Goal: Task Accomplishment & Management: Manage account settings

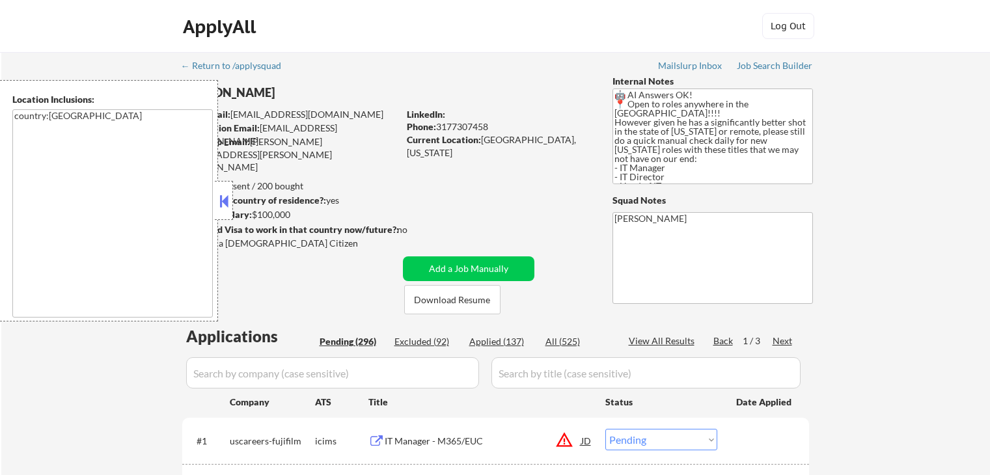
select select ""pending""
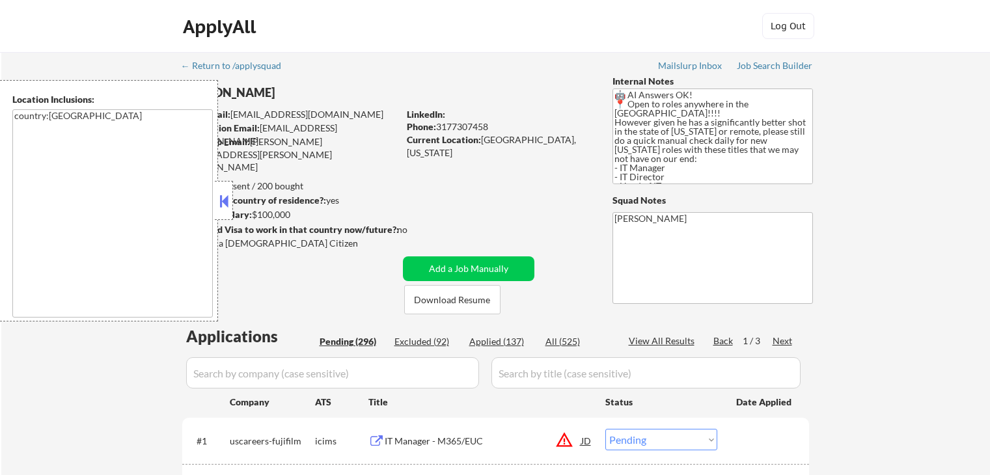
select select ""pending""
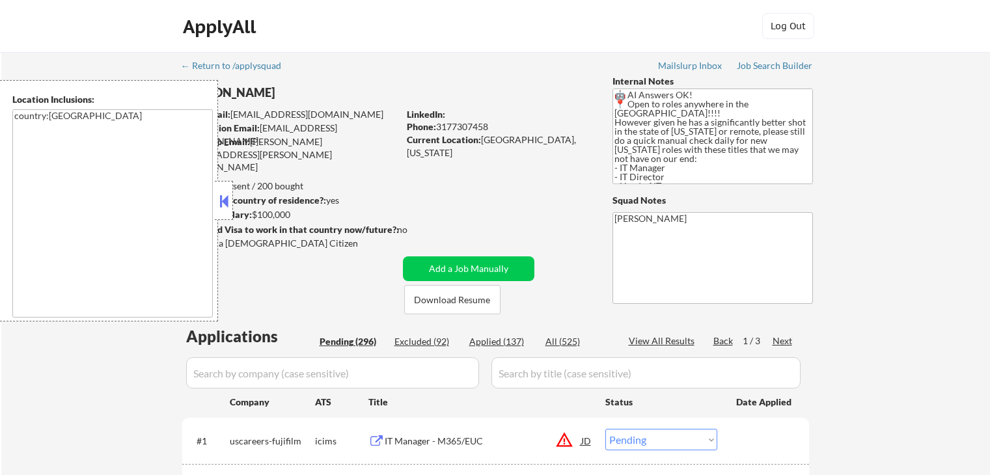
select select ""pending""
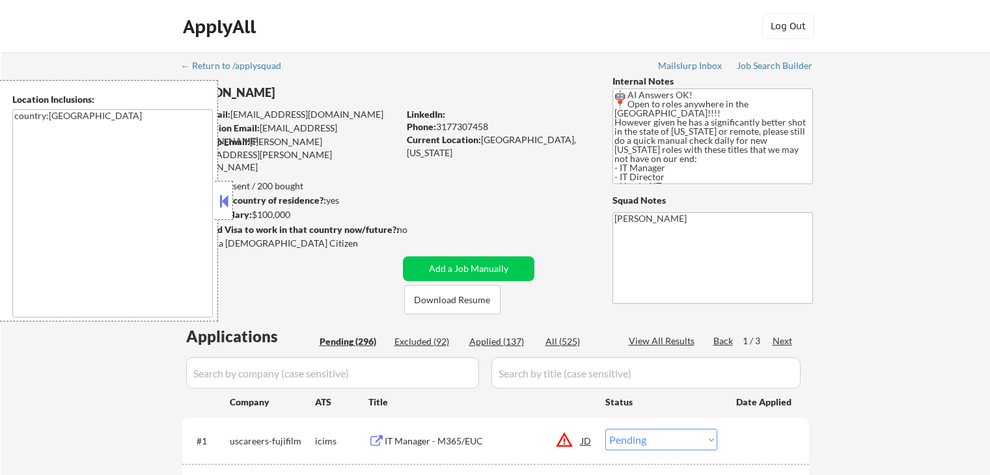
select select ""pending""
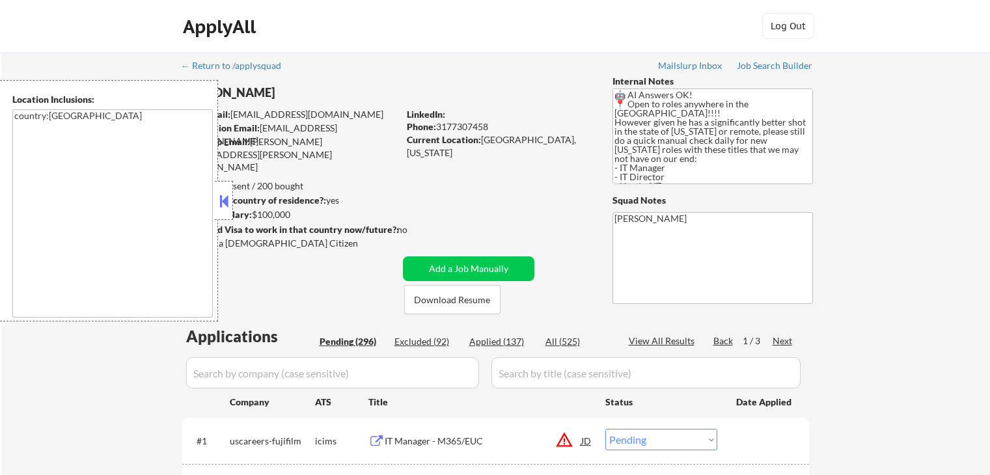
select select ""pending""
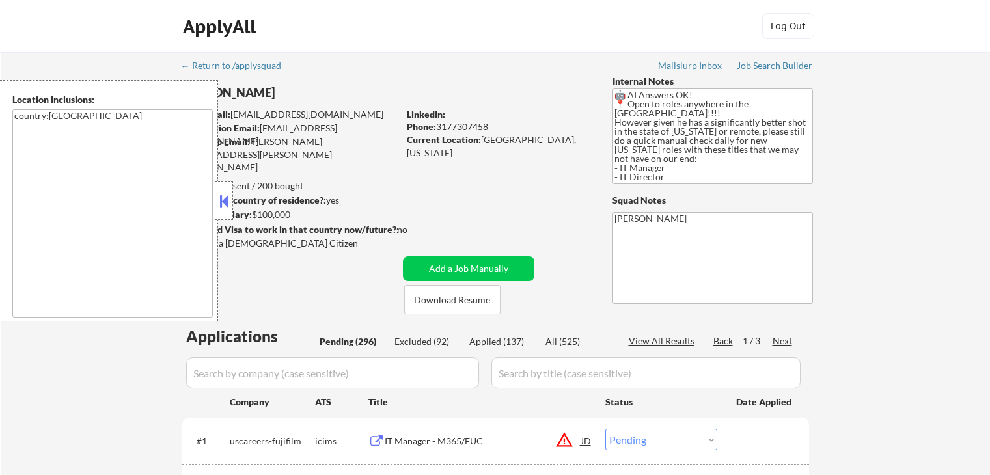
select select ""pending""
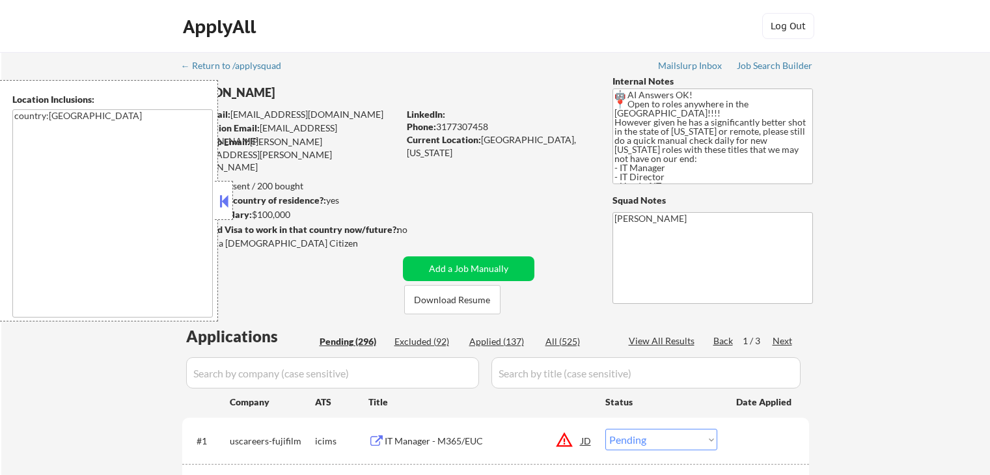
select select ""pending""
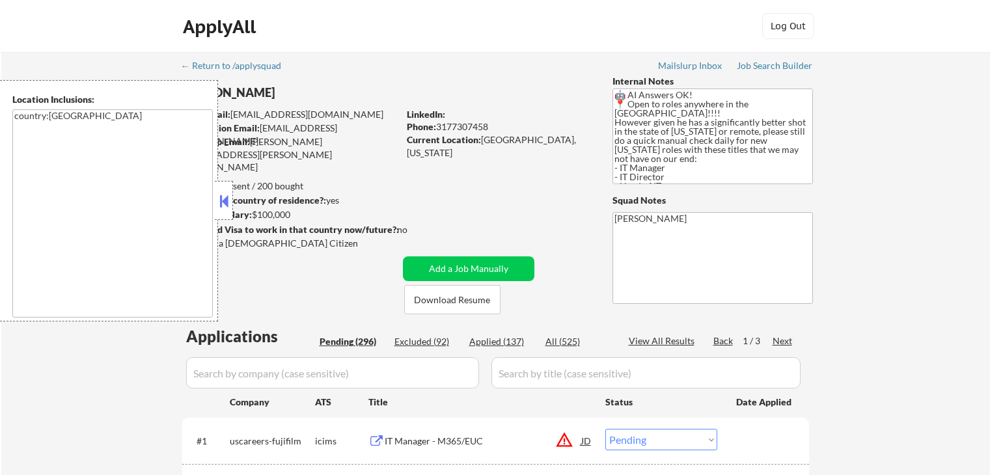
select select ""pending""
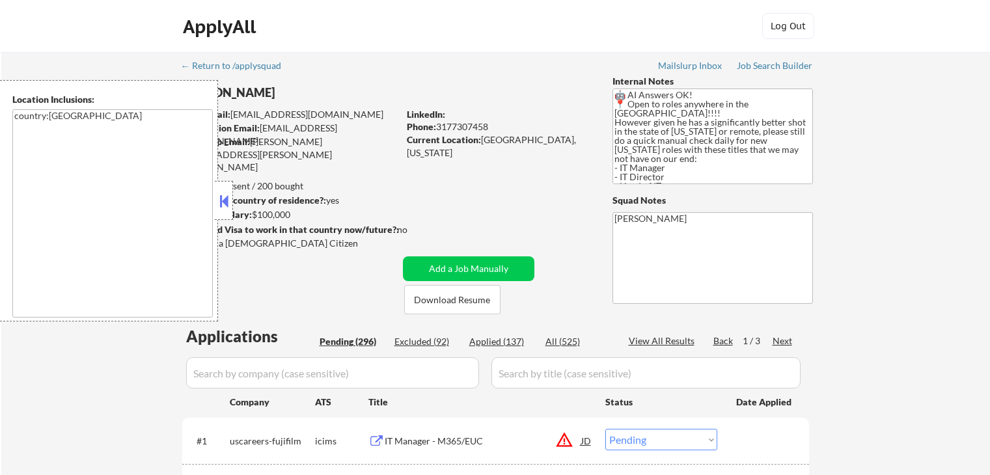
select select ""pending""
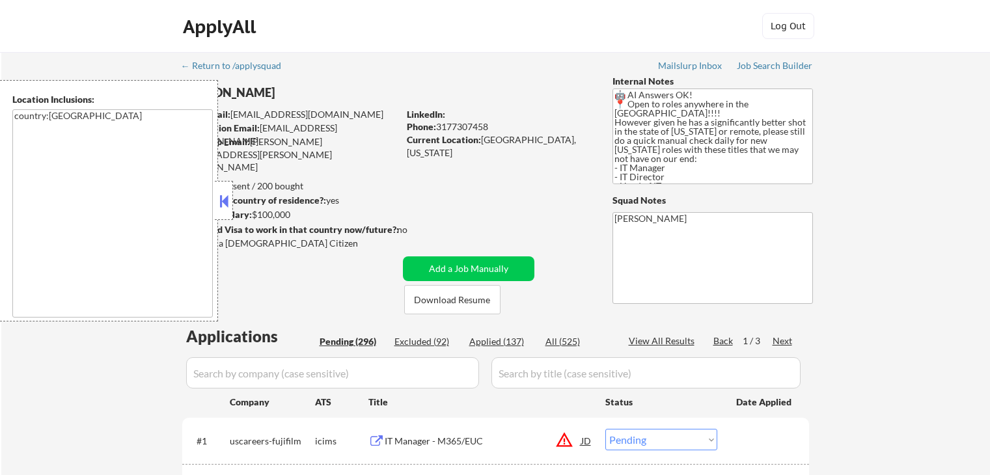
select select ""pending""
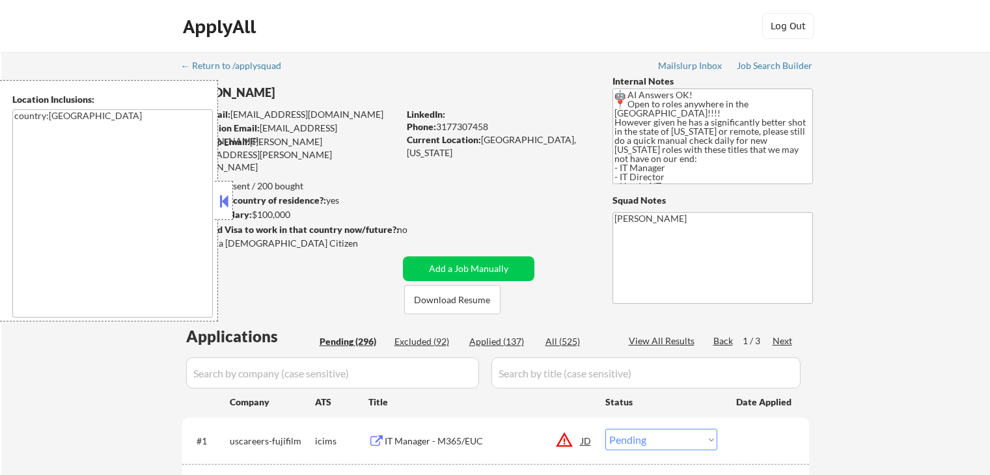
select select ""pending""
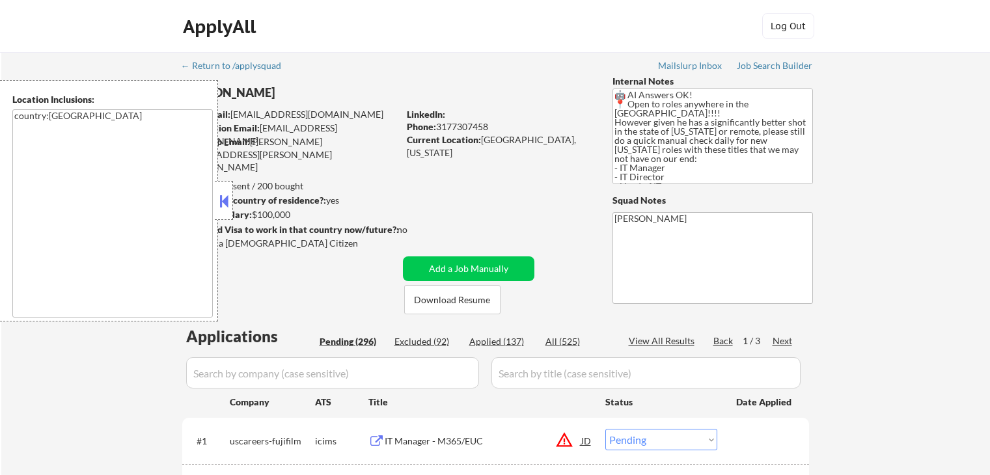
select select ""pending""
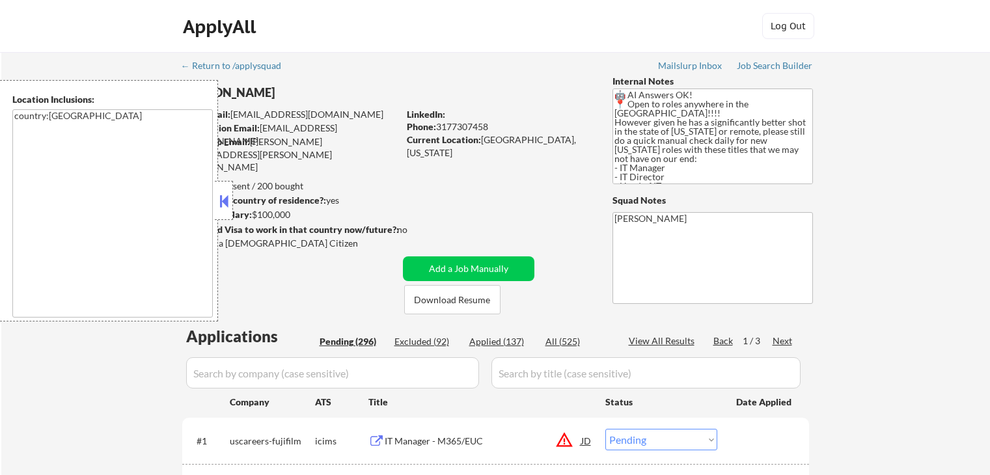
select select ""pending""
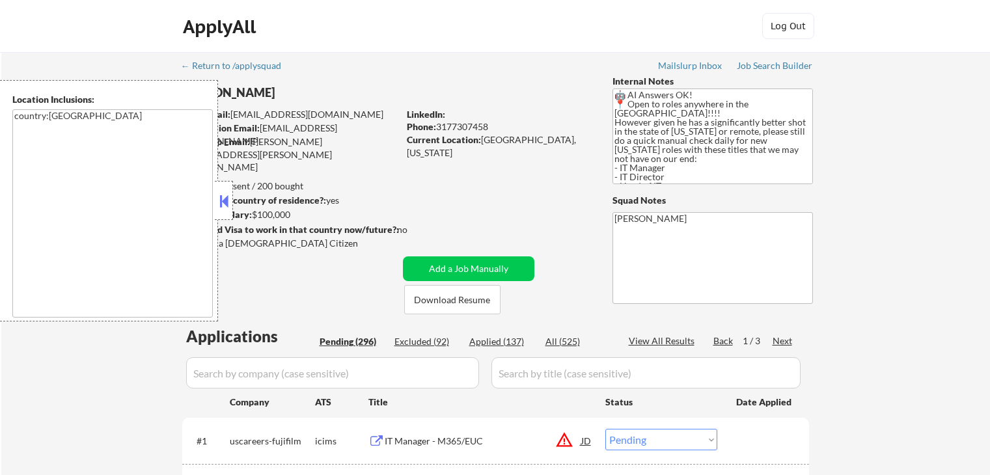
select select ""pending""
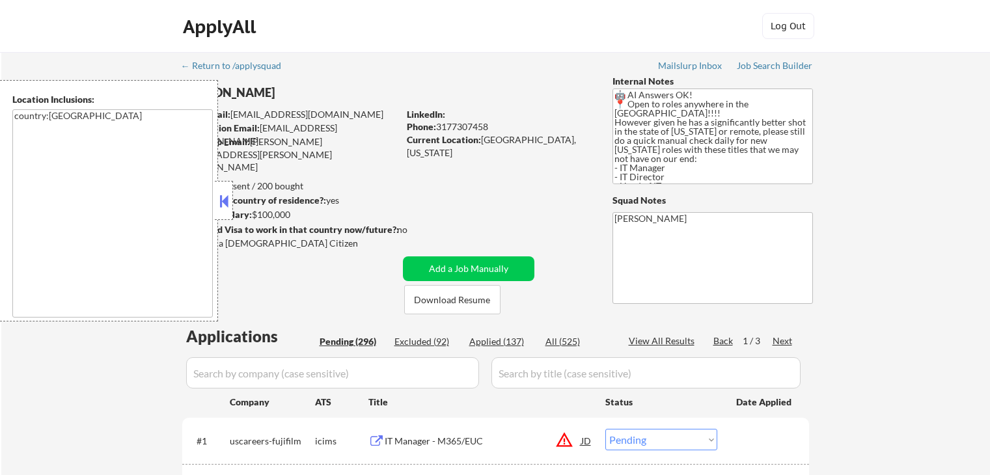
select select ""pending""
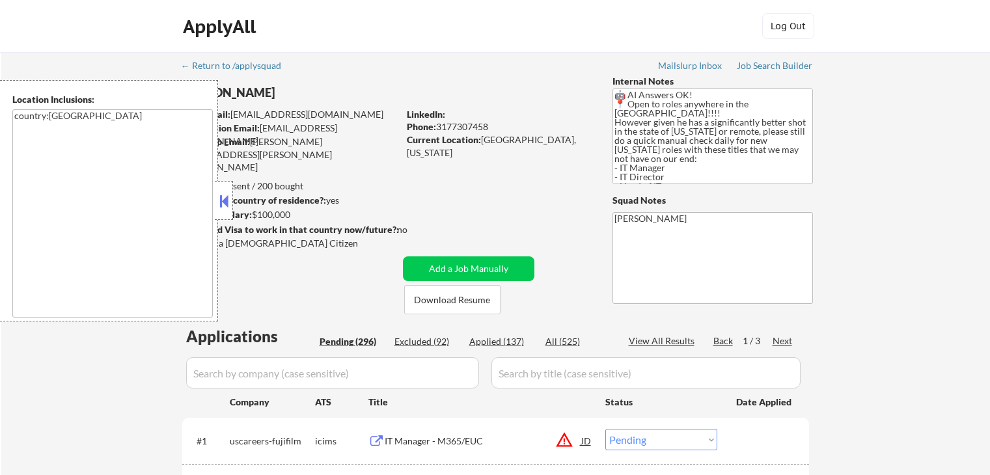
select select ""pending""
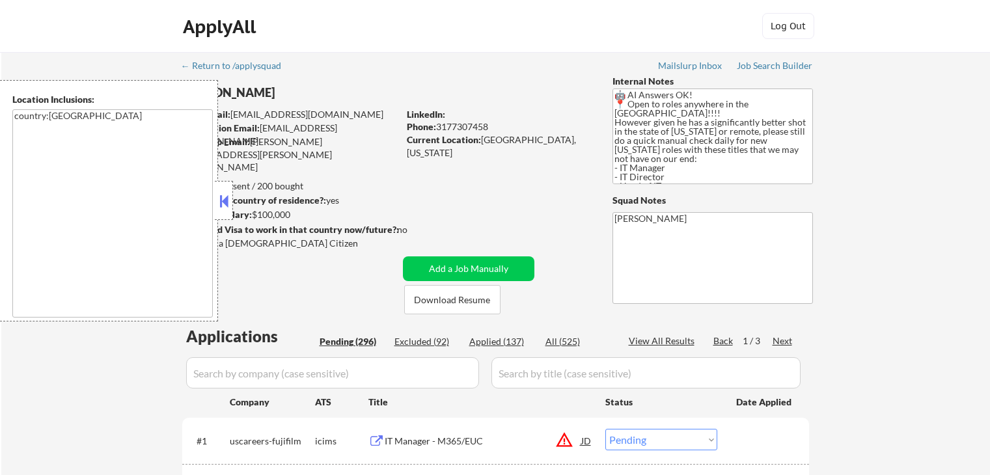
select select ""pending""
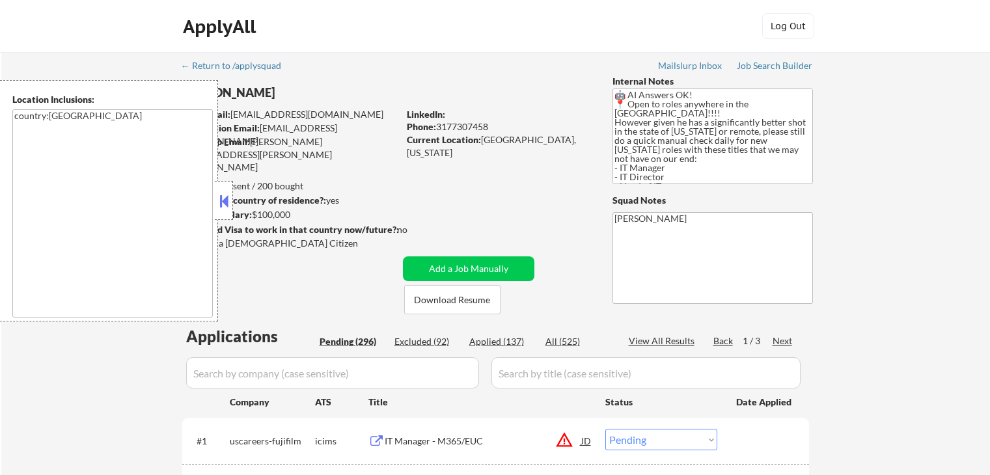
select select ""pending""
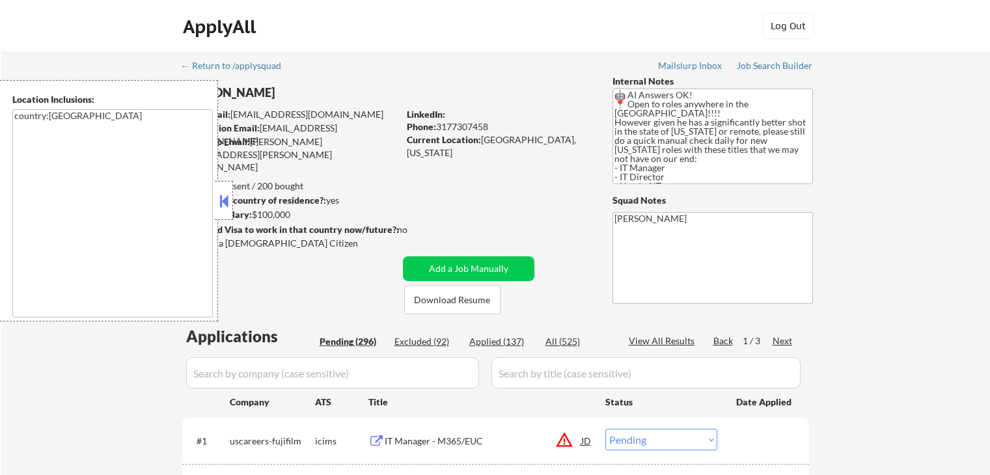
select select ""pending""
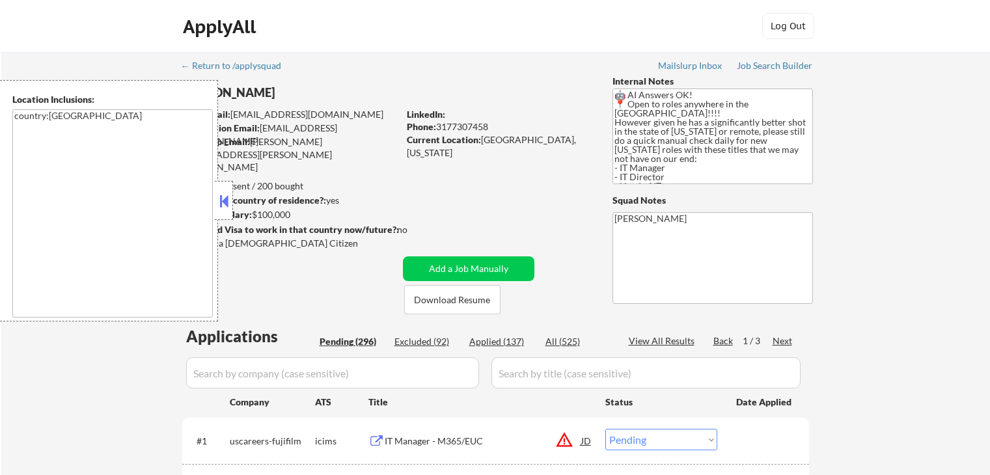
select select ""pending""
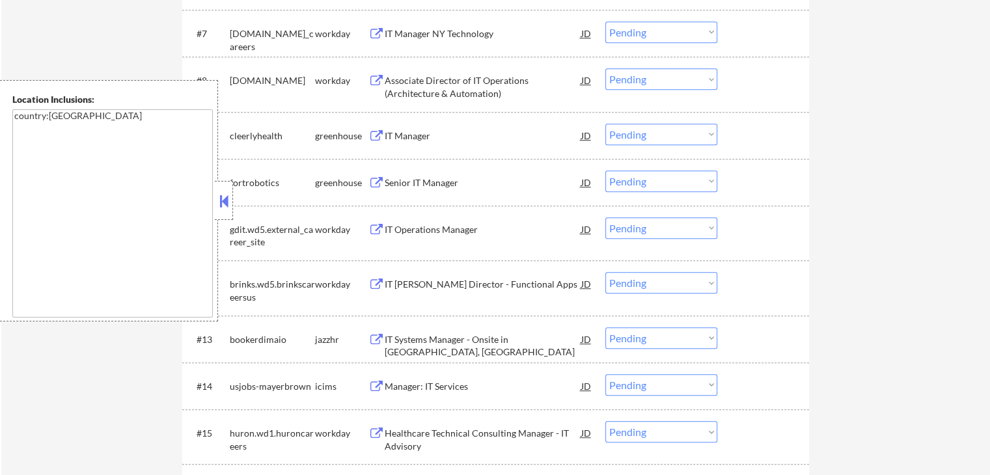
scroll to position [716, 0]
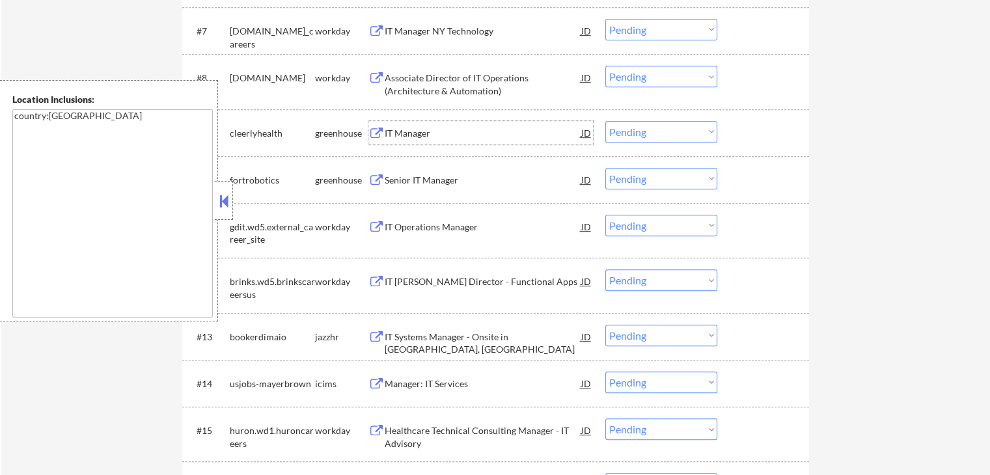
click at [398, 130] on div "IT Manager" at bounding box center [483, 133] width 197 height 13
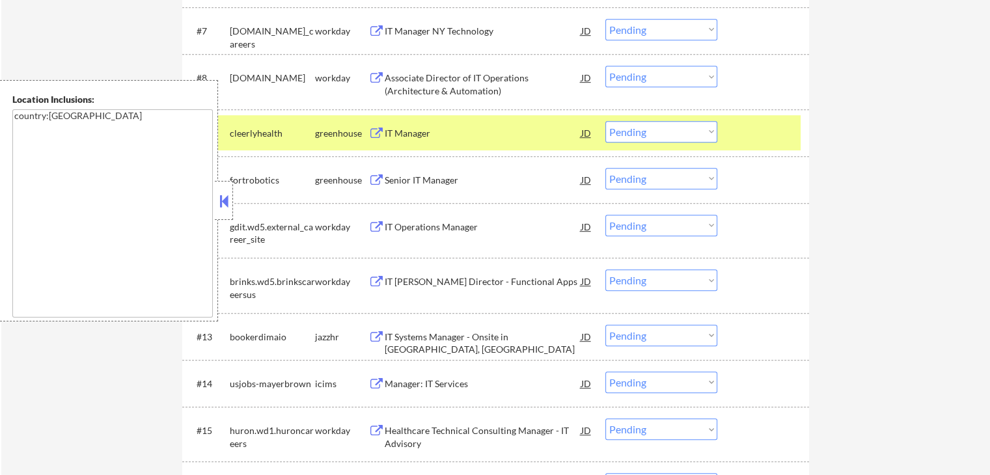
click at [365, 178] on div "greenhouse" at bounding box center [341, 180] width 53 height 13
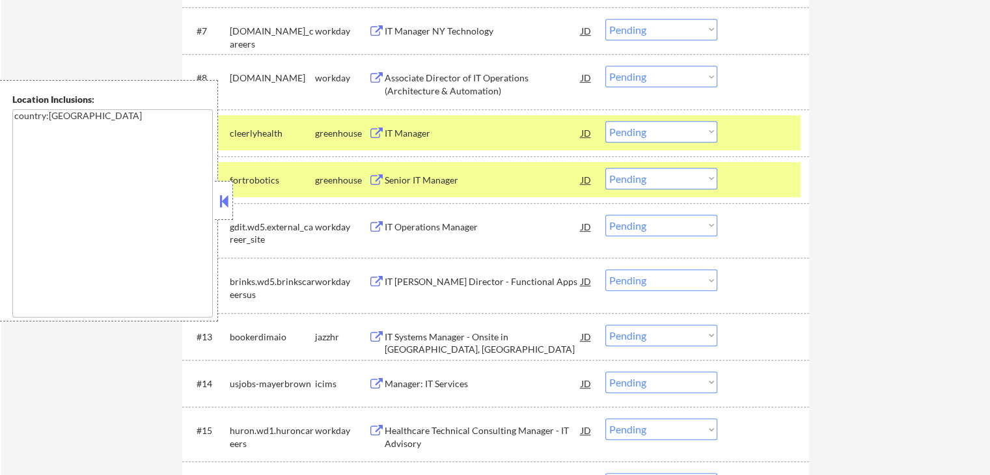
click at [365, 180] on div "greenhouse" at bounding box center [341, 180] width 53 height 13
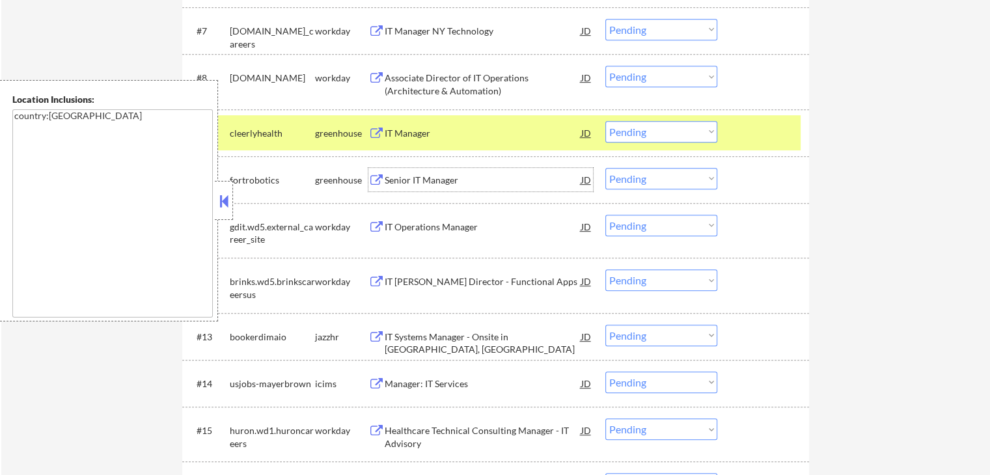
click at [399, 179] on div "Senior IT Manager" at bounding box center [483, 180] width 197 height 13
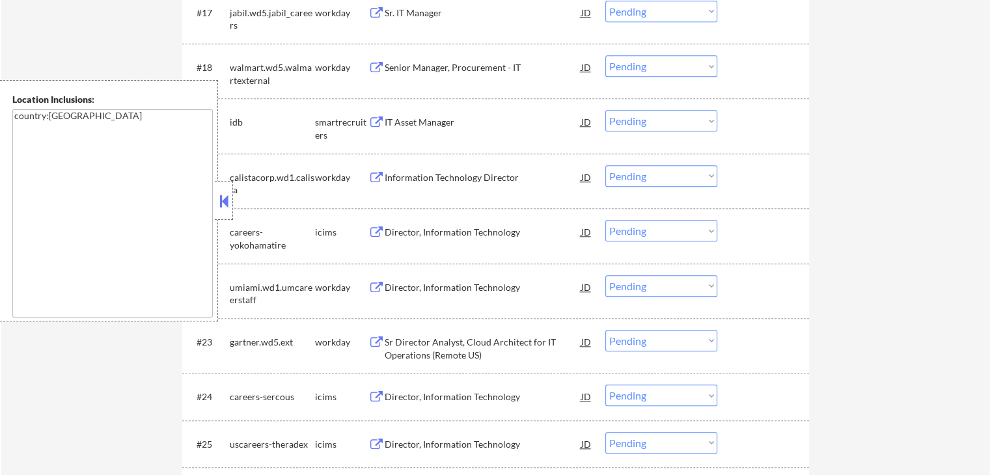
scroll to position [1237, 0]
click at [399, 63] on div "Senior Manager, Procurement - IT" at bounding box center [483, 67] width 197 height 13
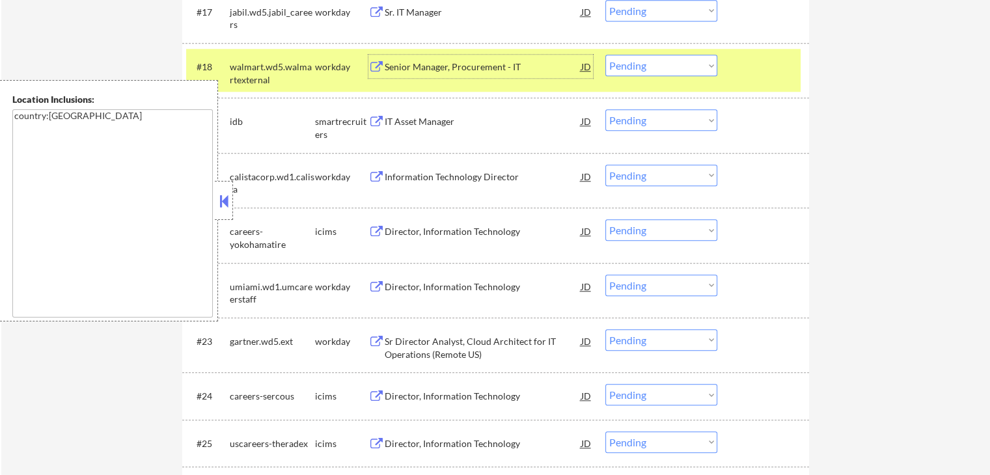
click at [401, 6] on div "Sr. IT Manager" at bounding box center [483, 12] width 197 height 13
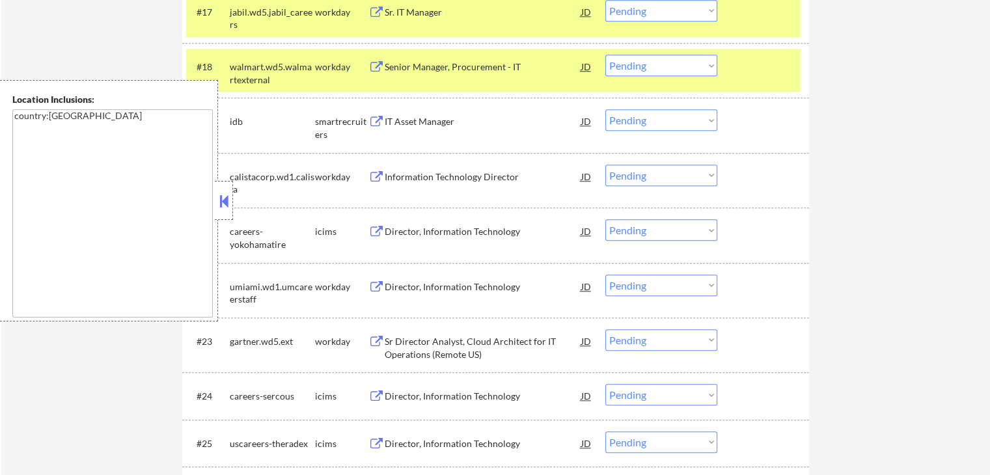
click at [385, 118] on div "IT Asset Manager" at bounding box center [483, 121] width 197 height 13
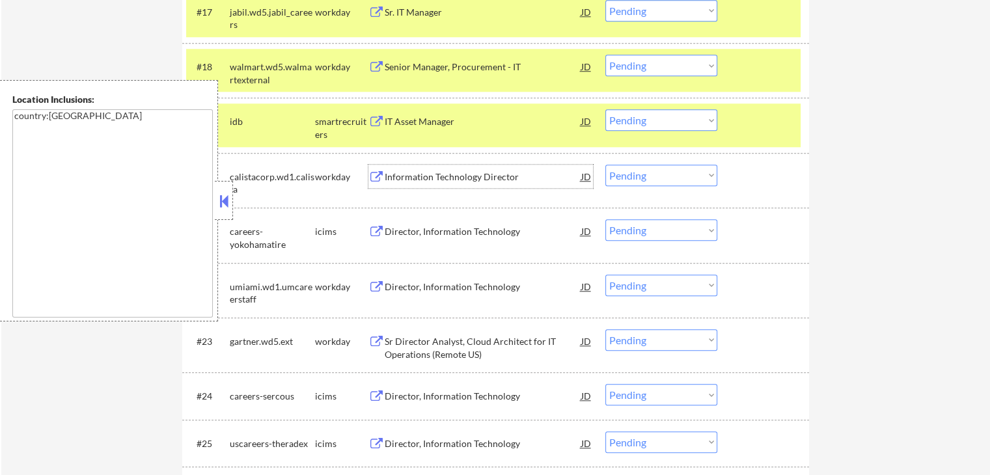
click at [393, 176] on div "Information Technology Director" at bounding box center [483, 177] width 197 height 13
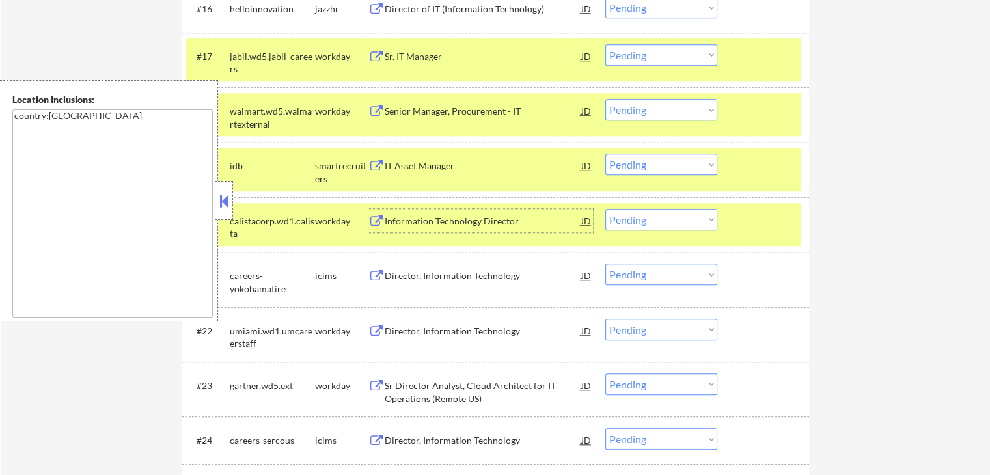
scroll to position [1172, 0]
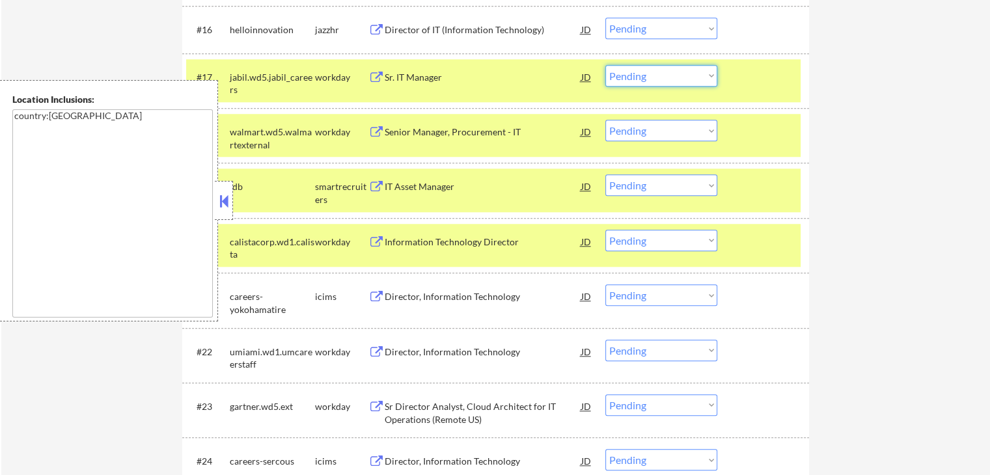
drag, startPoint x: 664, startPoint y: 76, endPoint x: 664, endPoint y: 83, distance: 7.2
click at [664, 76] on select "Choose an option... Pending Applied Excluded (Questions) Excluded (Expired) Exc…" at bounding box center [662, 75] width 112 height 21
click at [606, 65] on select "Choose an option... Pending Applied Excluded (Questions) Excluded (Expired) Exc…" at bounding box center [662, 75] width 112 height 21
select select ""pending""
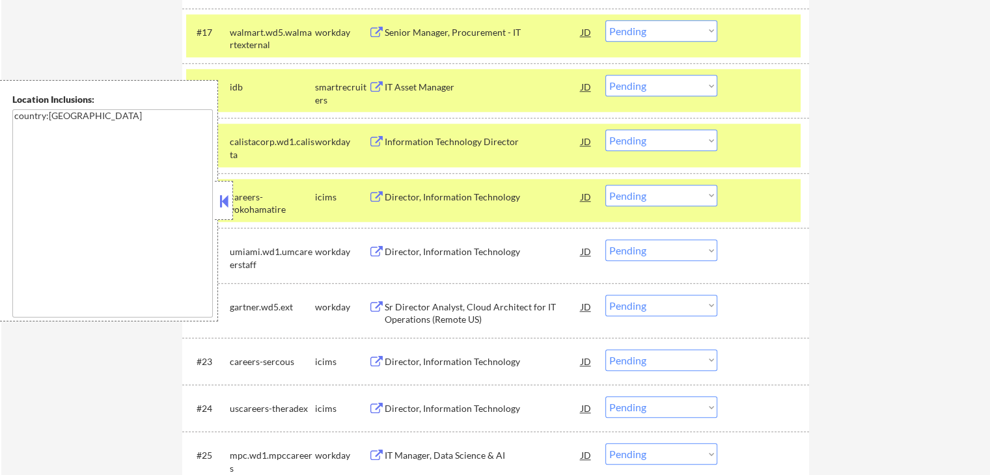
scroll to position [1237, 0]
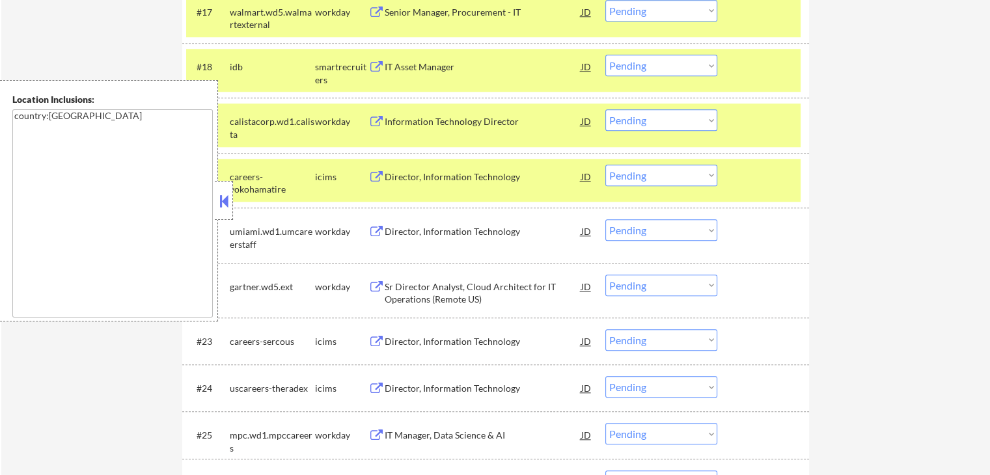
click at [415, 121] on div "Information Technology Director" at bounding box center [483, 121] width 197 height 13
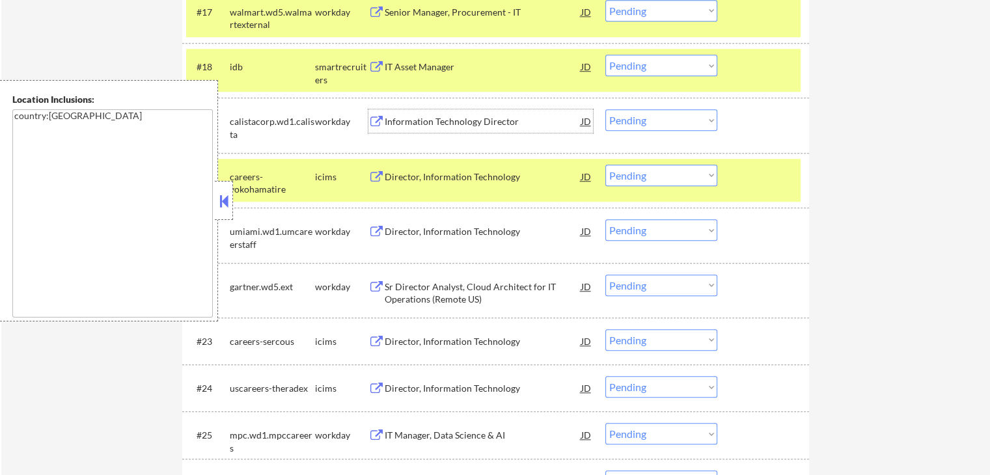
click at [666, 119] on select "Choose an option... Pending Applied Excluded (Questions) Excluded (Expired) Exc…" at bounding box center [662, 119] width 112 height 21
click at [606, 109] on select "Choose an option... Pending Applied Excluded (Questions) Excluded (Expired) Exc…" at bounding box center [662, 119] width 112 height 21
click at [442, 231] on div "Director, Information Technology" at bounding box center [483, 231] width 197 height 13
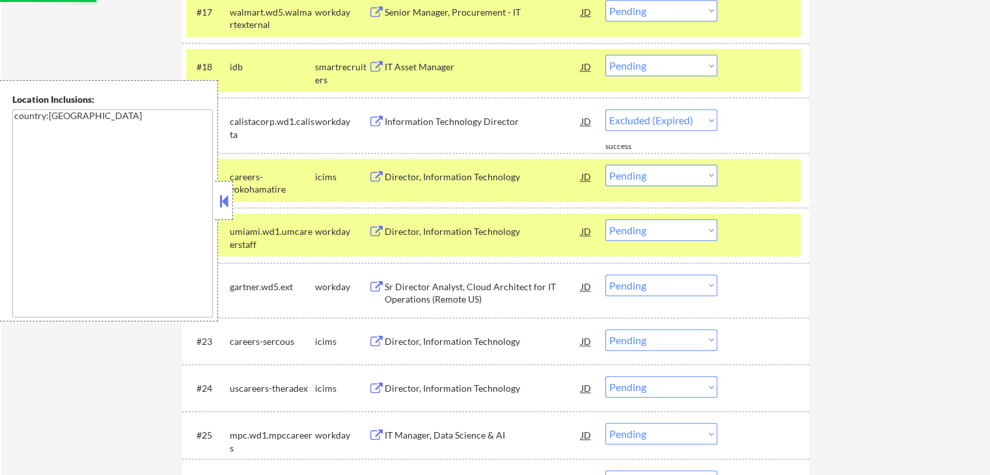
select select ""pending""
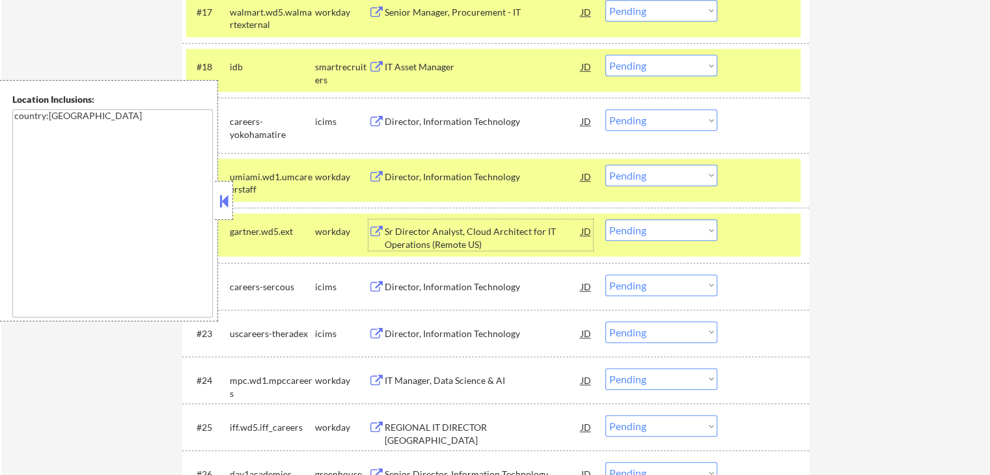
scroll to position [1302, 0]
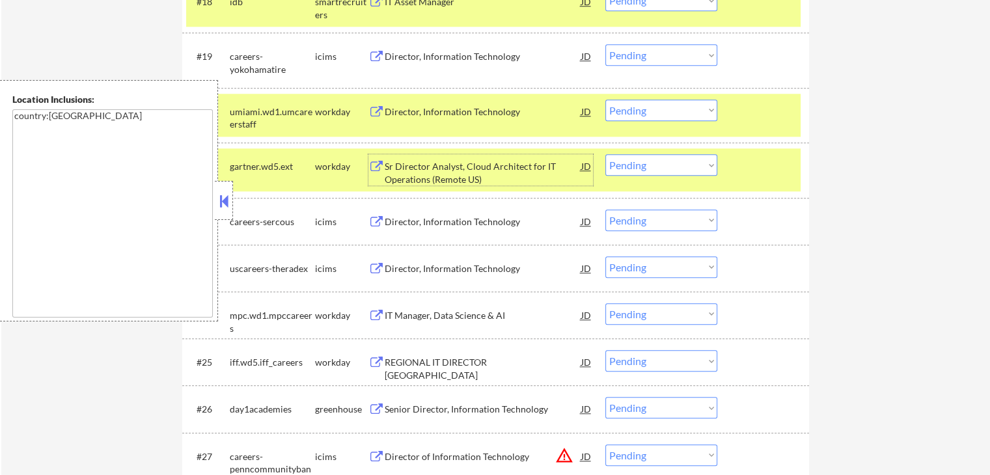
click at [393, 312] on div "IT Manager, Data Science & AI" at bounding box center [483, 315] width 197 height 13
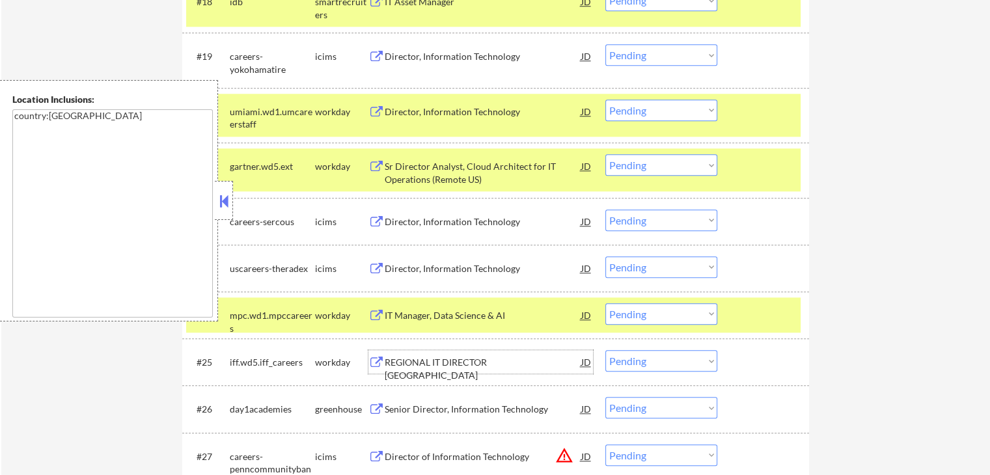
click at [414, 364] on div "REGIONAL IT DIRECTOR [GEOGRAPHIC_DATA]" at bounding box center [483, 368] width 197 height 25
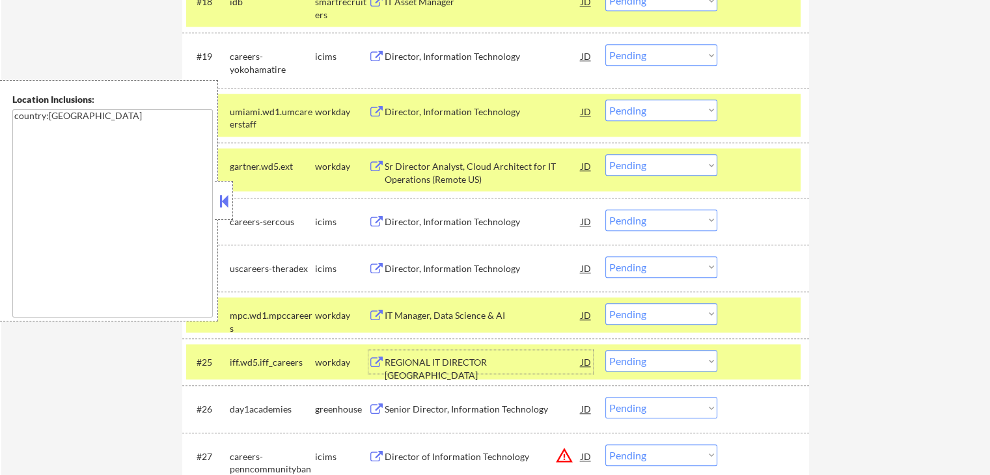
click at [393, 410] on div "Senior Director, Information Technology" at bounding box center [483, 409] width 197 height 13
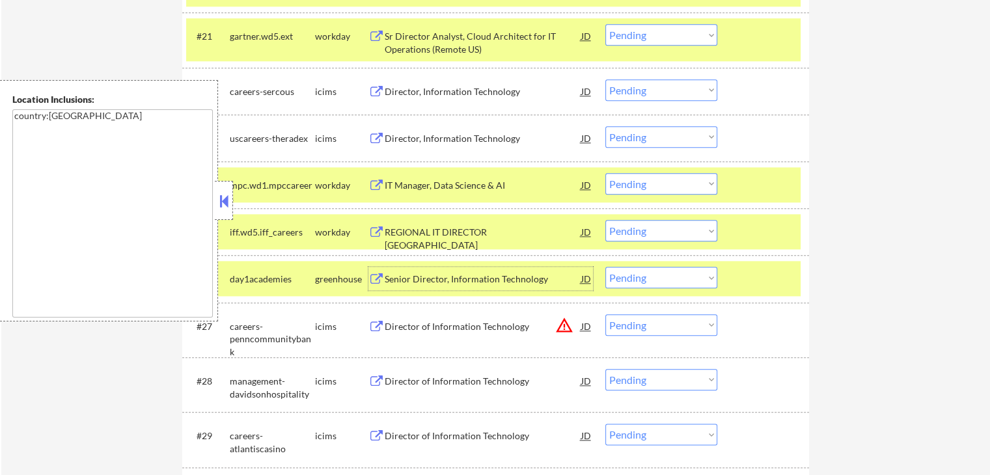
scroll to position [1368, 0]
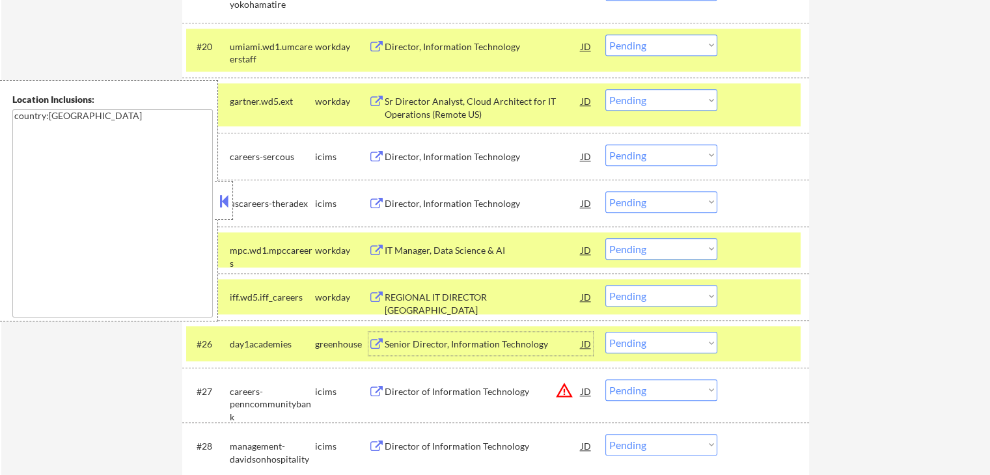
click at [682, 300] on select "Choose an option... Pending Applied Excluded (Questions) Excluded (Expired) Exc…" at bounding box center [662, 295] width 112 height 21
click at [606, 285] on select "Choose an option... Pending Applied Excluded (Questions) Excluded (Expired) Exc…" at bounding box center [662, 295] width 112 height 21
select select ""pending""
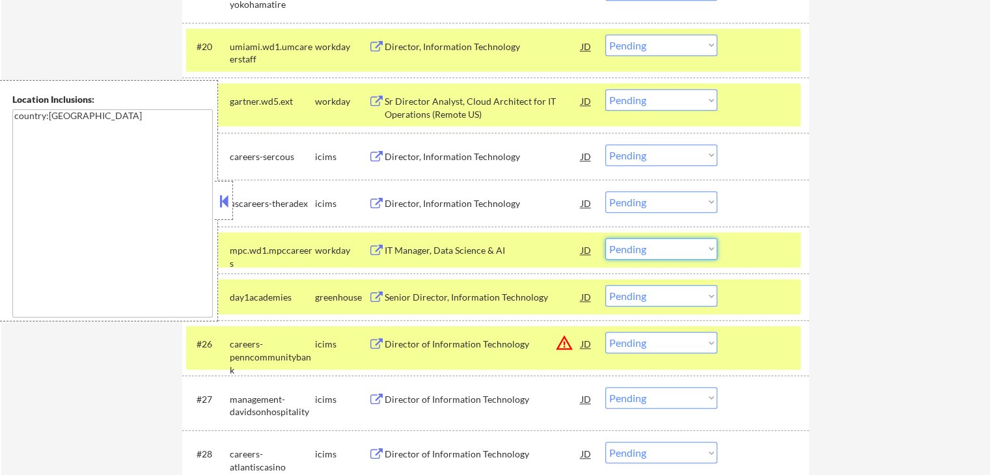
drag, startPoint x: 641, startPoint y: 248, endPoint x: 641, endPoint y: 259, distance: 10.4
click at [641, 248] on select "Choose an option... Pending Applied Excluded (Questions) Excluded (Expired) Exc…" at bounding box center [662, 248] width 112 height 21
click at [606, 238] on select "Choose an option... Pending Applied Excluded (Questions) Excluded (Expired) Exc…" at bounding box center [662, 248] width 112 height 21
select select ""pending""
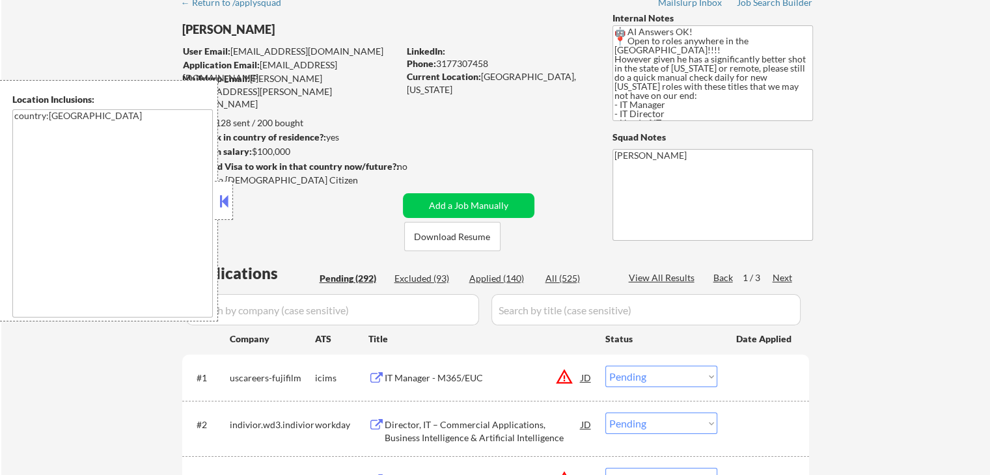
scroll to position [0, 0]
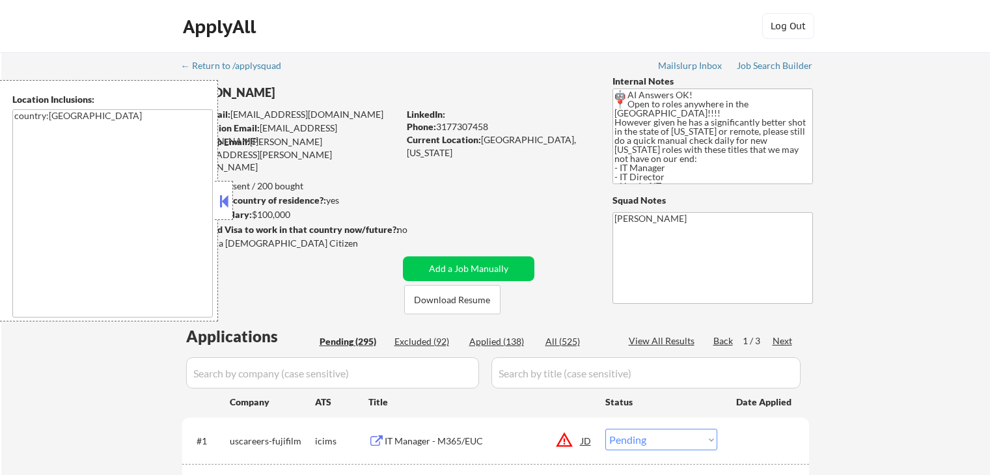
select select ""pending""
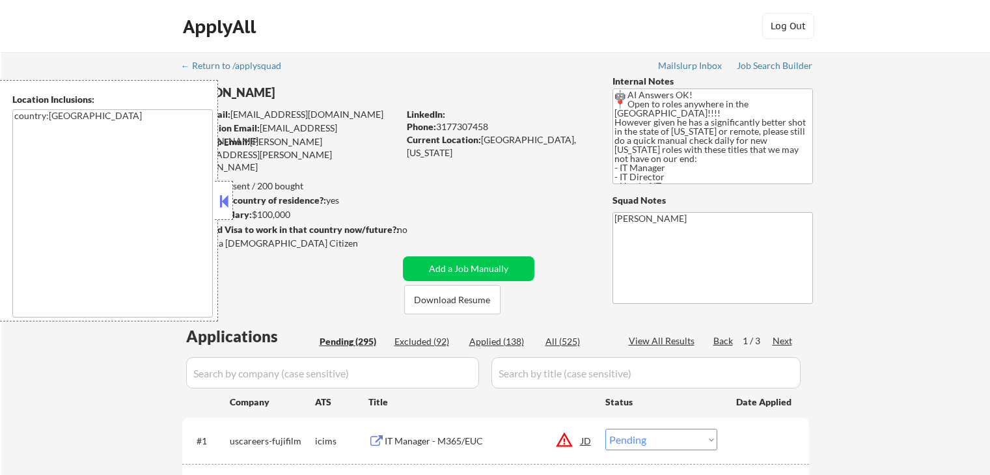
select select ""pending""
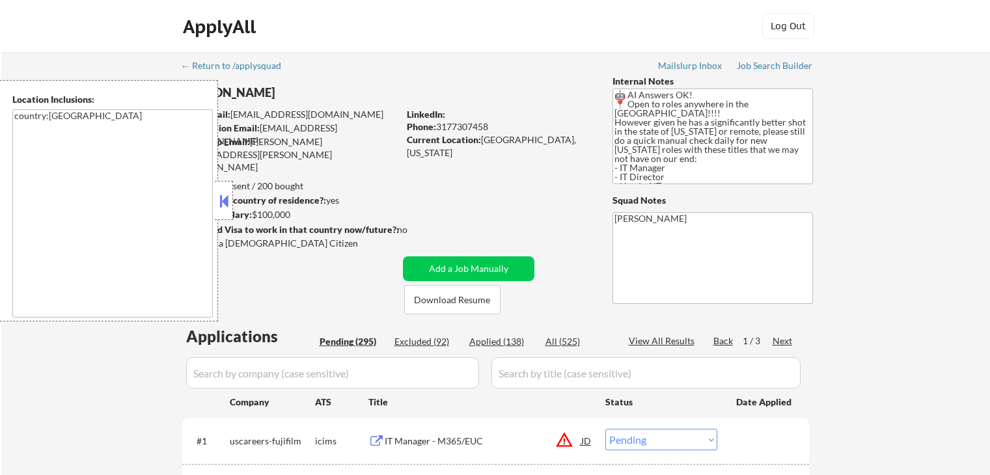
select select ""pending""
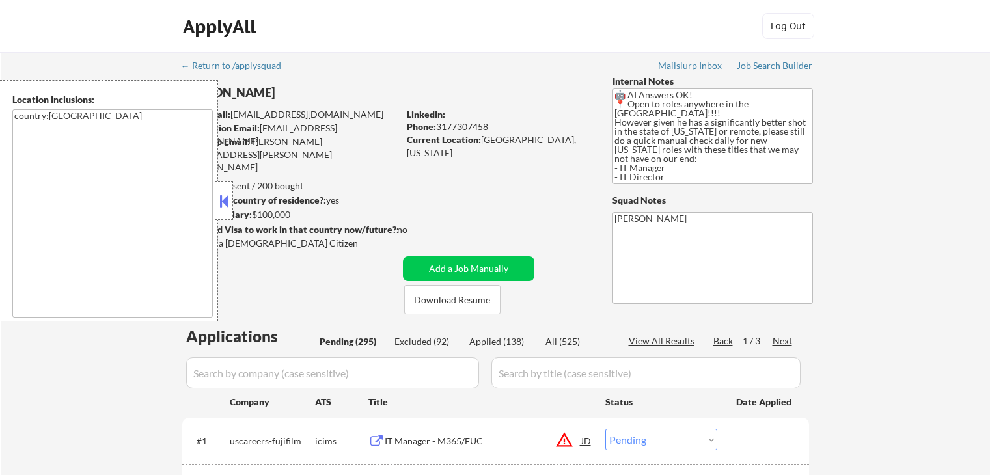
select select ""pending""
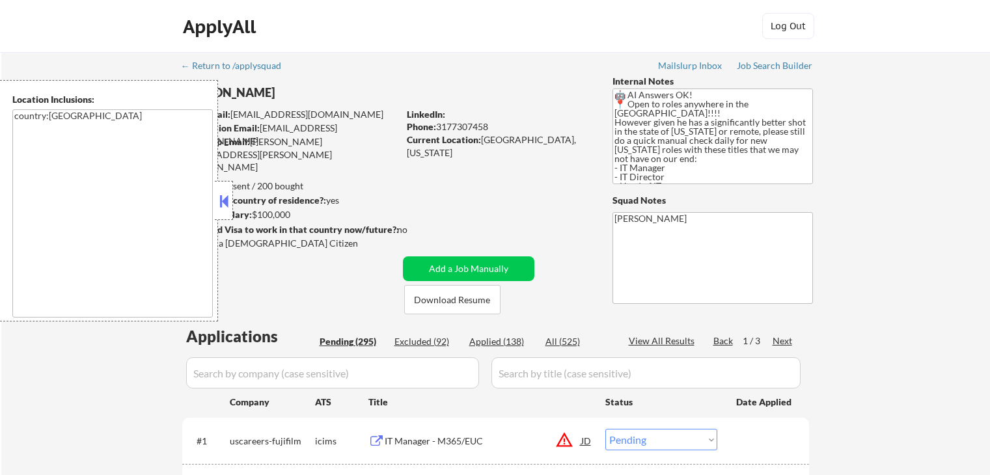
select select ""pending""
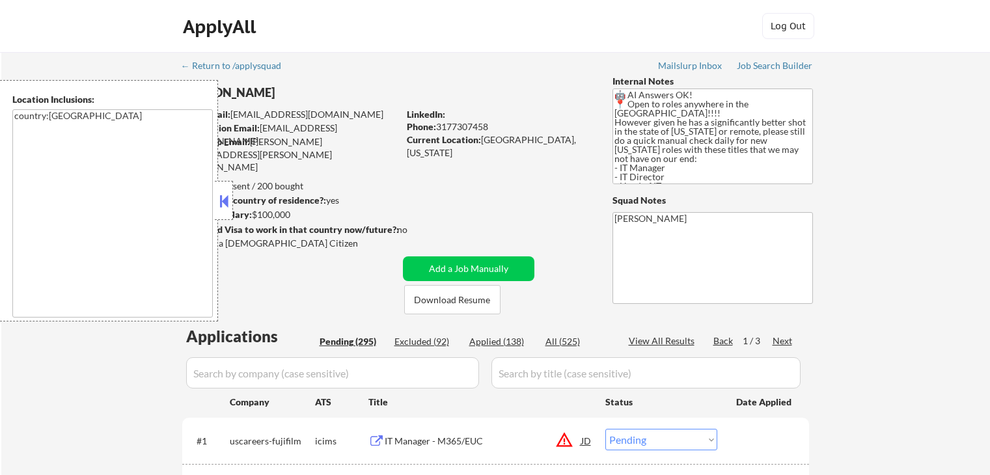
select select ""pending""
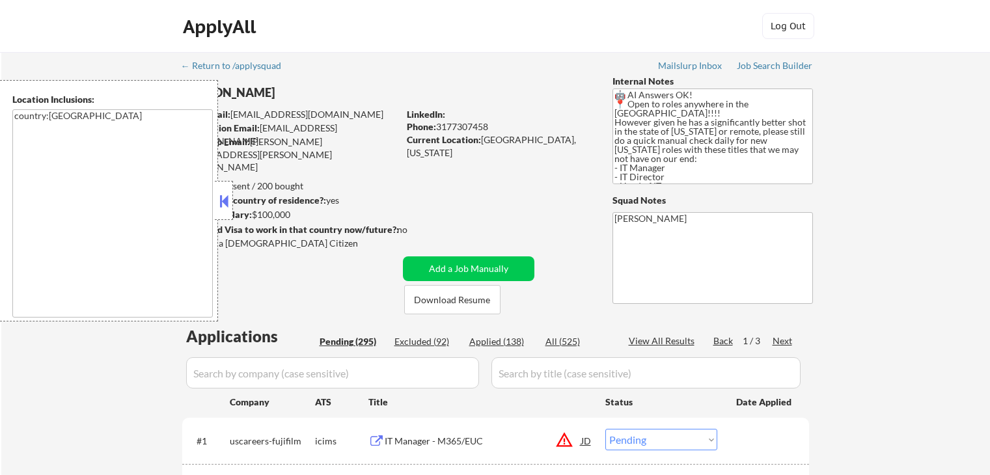
select select ""pending""
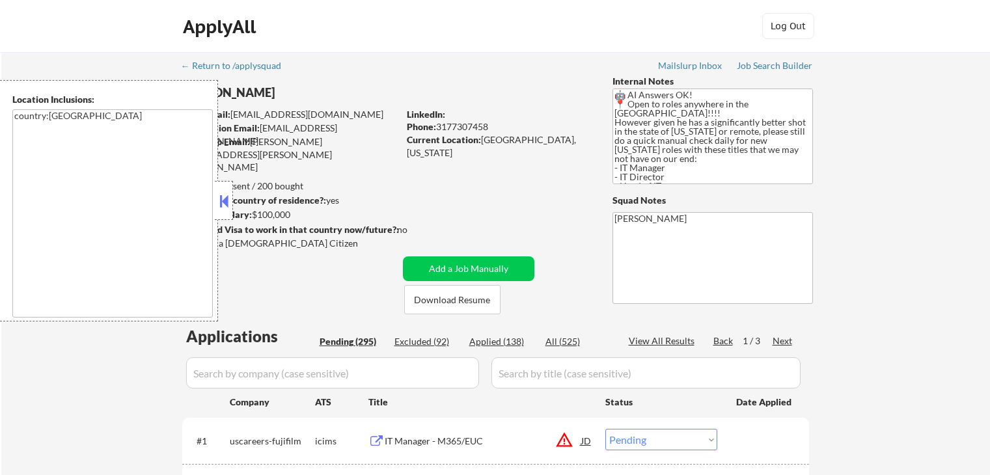
select select ""pending""
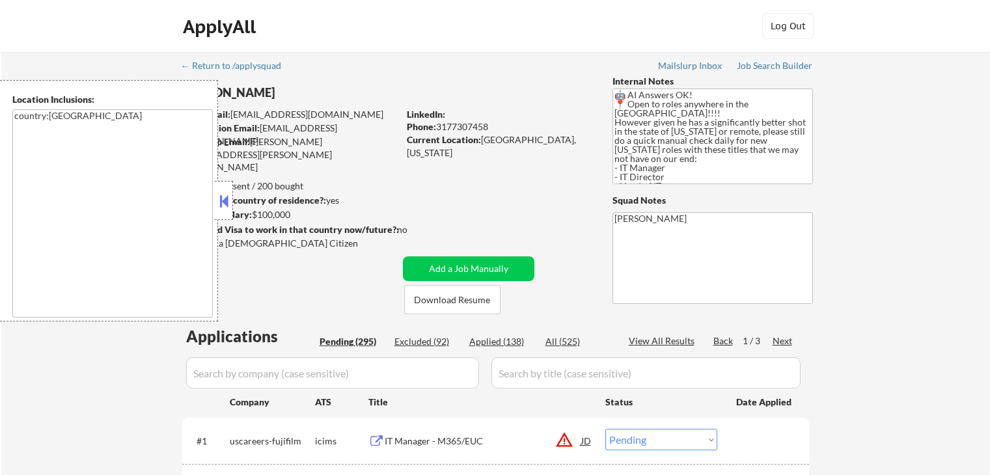
select select ""pending""
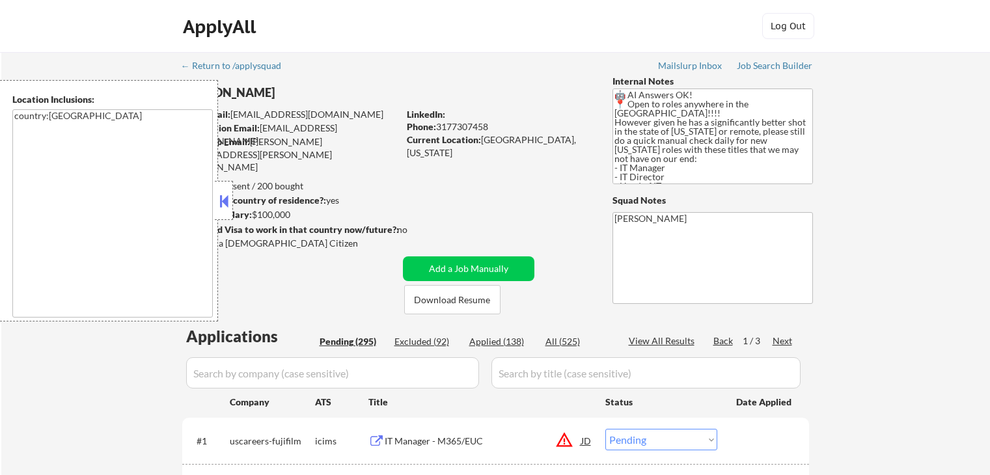
select select ""pending""
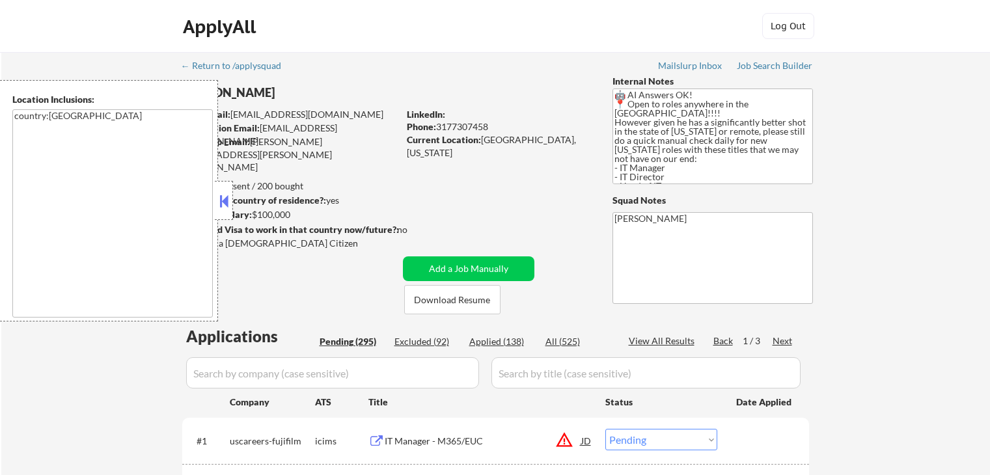
select select ""pending""
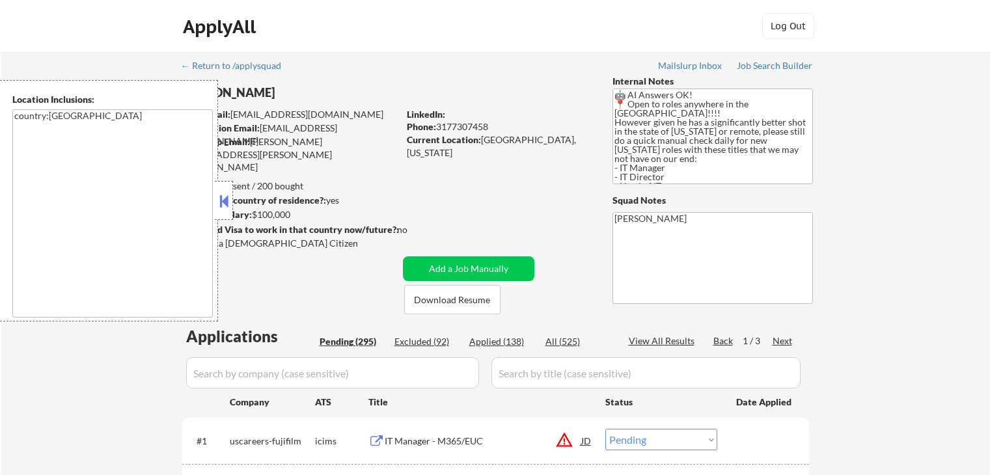
select select ""pending""
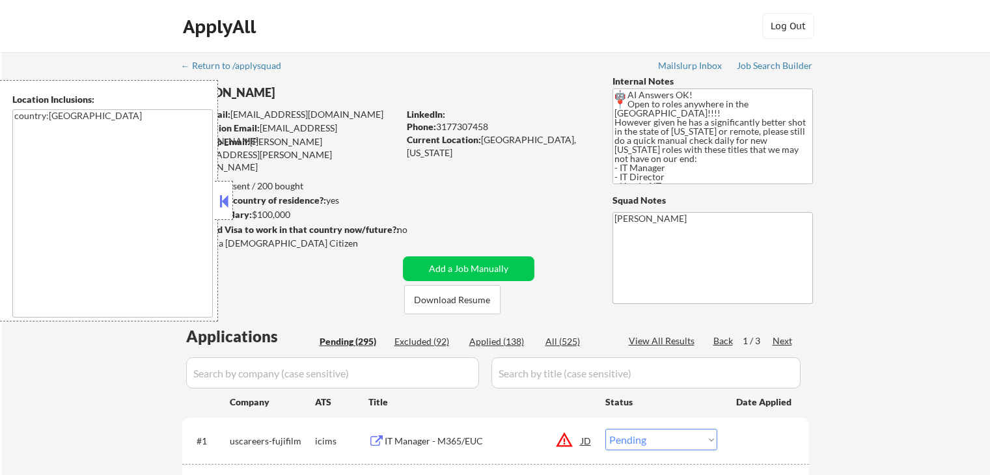
select select ""pending""
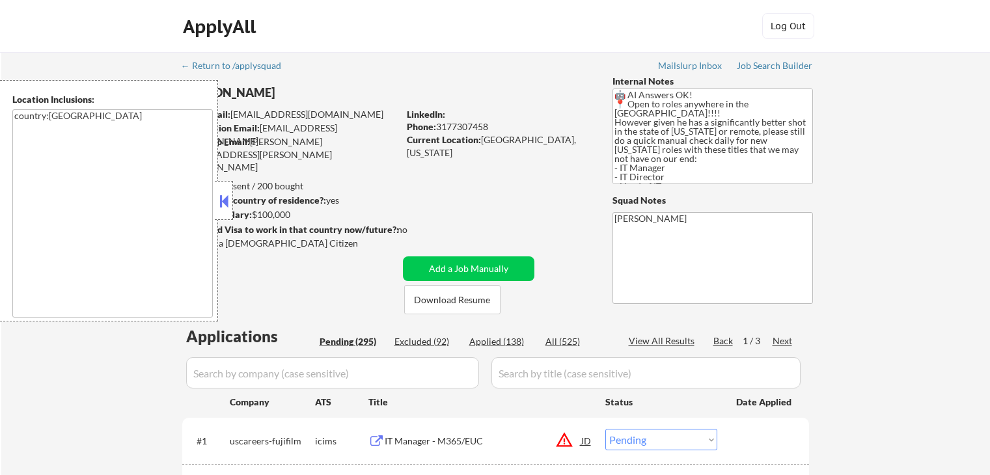
select select ""pending""
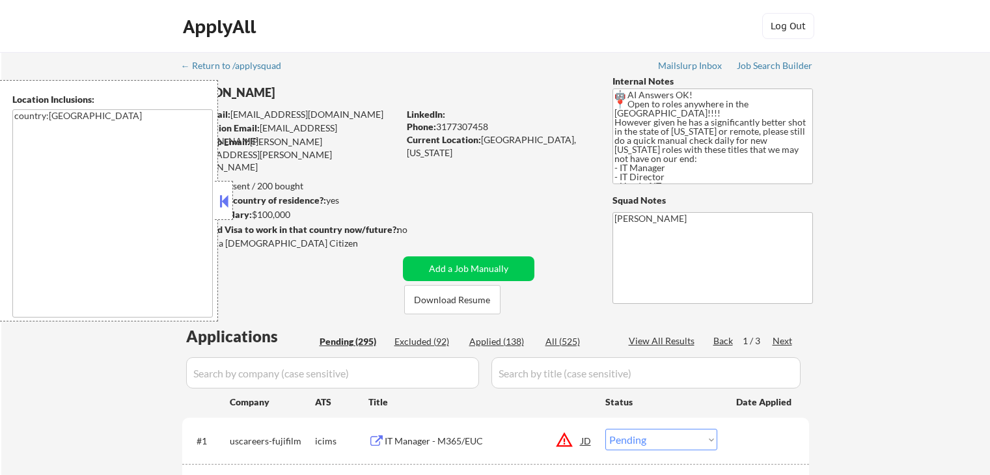
select select ""pending""
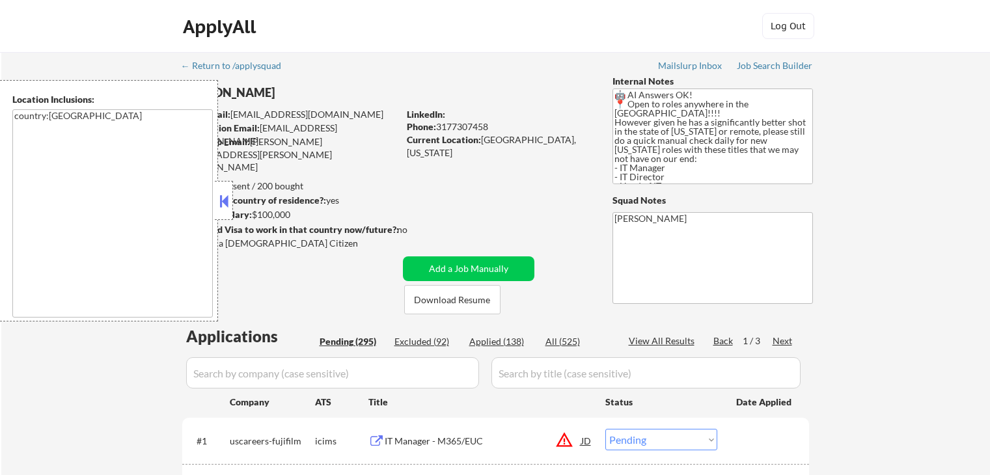
select select ""pending""
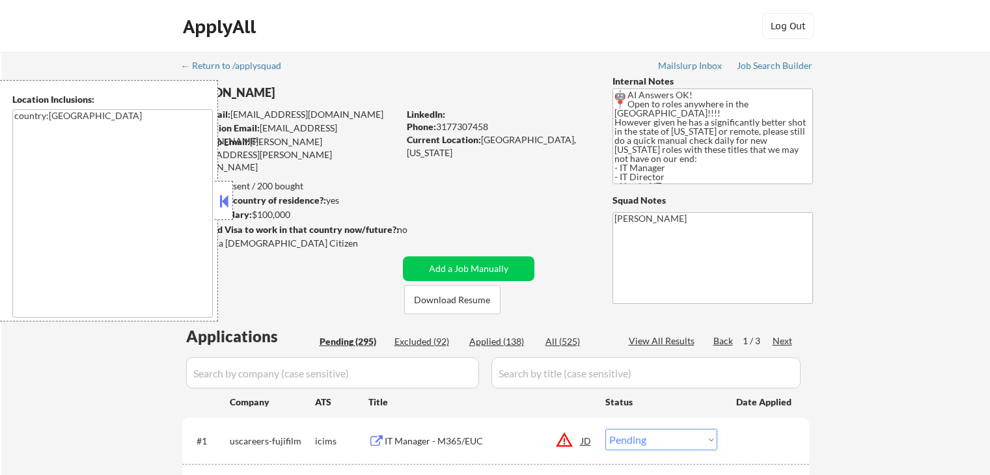
select select ""pending""
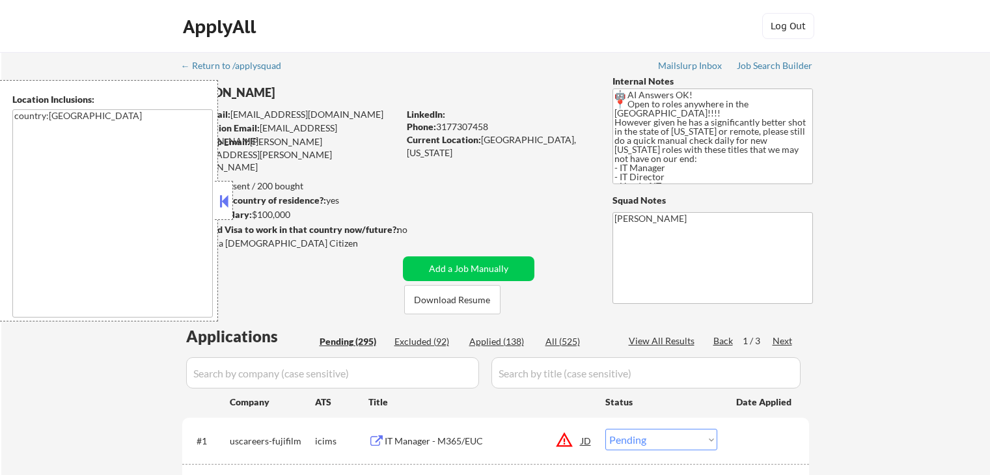
select select ""pending""
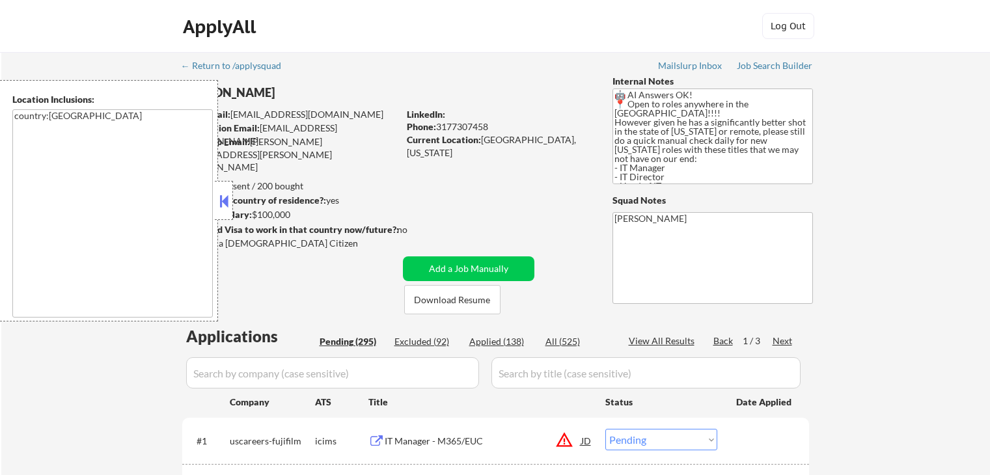
select select ""pending""
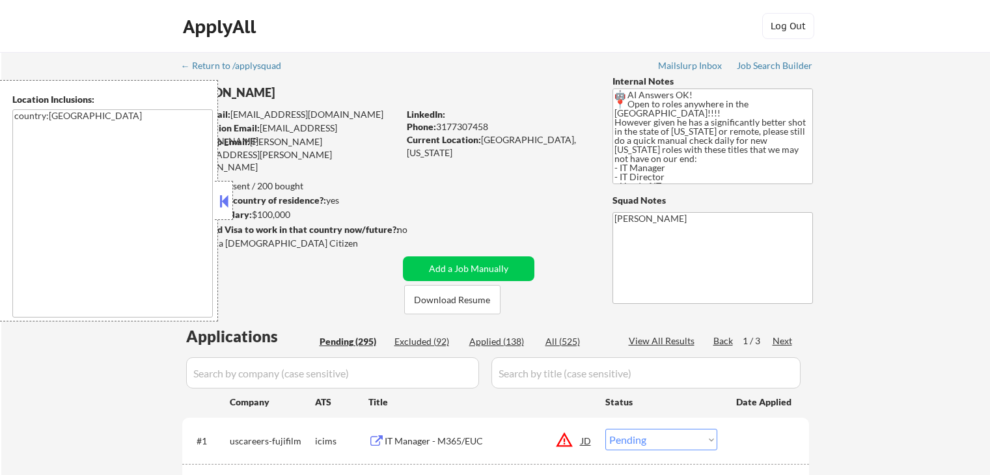
select select ""pending""
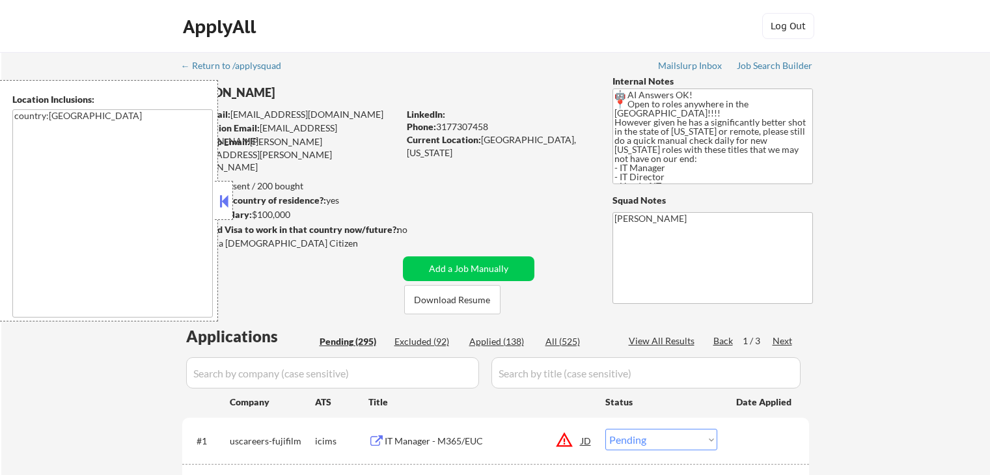
select select ""pending""
